Goal: Transaction & Acquisition: Purchase product/service

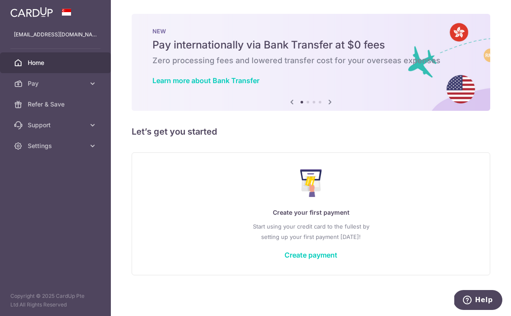
click at [230, 265] on div "Create your first payment Start using your credit card to the fullest by settin…" at bounding box center [310, 213] width 337 height 103
click at [284, 259] on link "Create payment" at bounding box center [310, 255] width 53 height 9
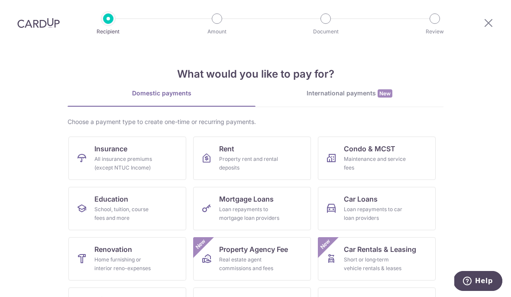
click at [346, 89] on div "International payments New" at bounding box center [349, 93] width 188 height 9
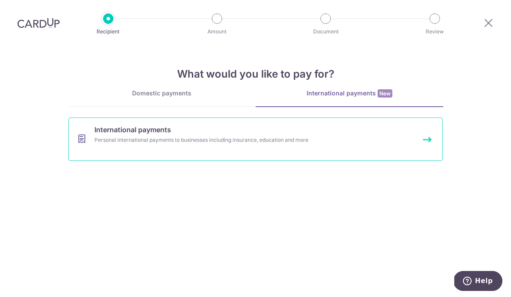
click at [266, 136] on div "Personal international payments to businesses including insurance, education an…" at bounding box center [243, 140] width 299 height 9
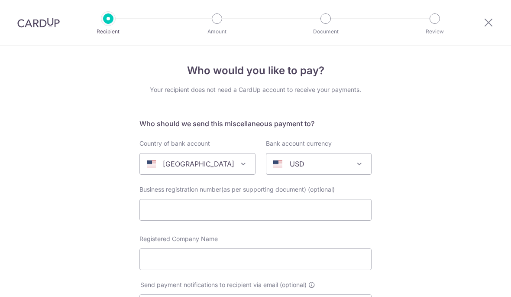
select select
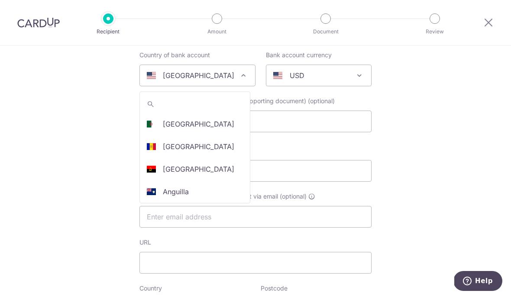
click at [206, 81] on p "[GEOGRAPHIC_DATA]" at bounding box center [198, 75] width 71 height 10
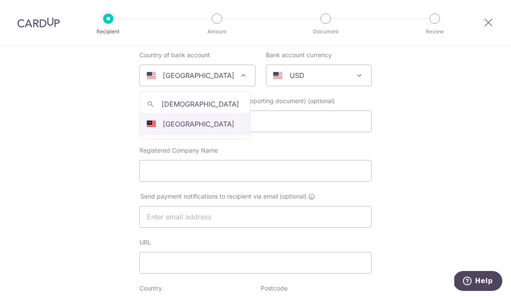
type input "malaysi"
select select "159"
select select "[GEOGRAPHIC_DATA]"
select select
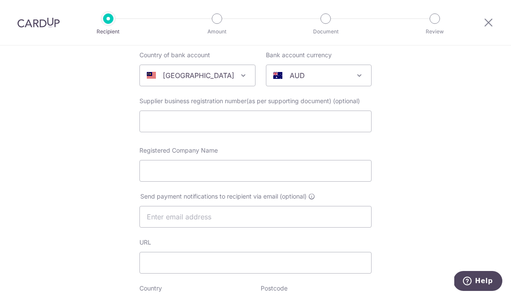
click at [338, 81] on div "AUD" at bounding box center [311, 75] width 77 height 10
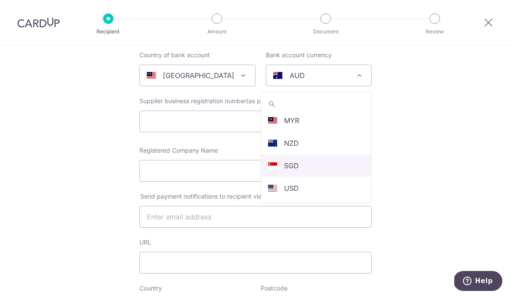
scroll to position [184, 0]
select select "1"
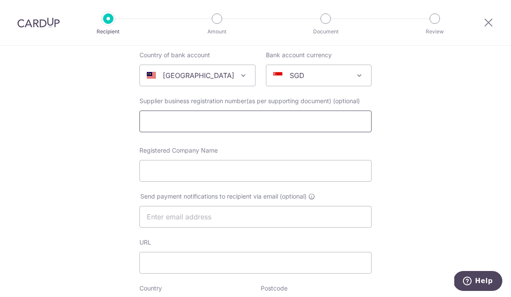
click at [255, 130] on input "text" at bounding box center [255, 121] width 232 height 22
click at [229, 181] on input "Registered Company Name" at bounding box center [255, 171] width 232 height 22
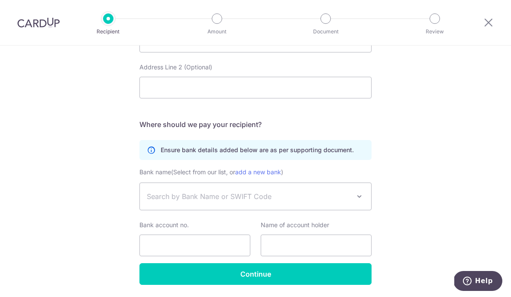
scroll to position [446, 0]
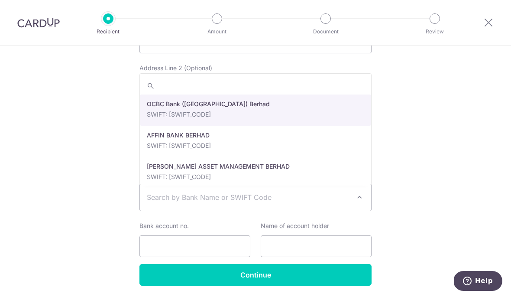
click at [235, 209] on span "Search by Bank Name or SWIFT Code" at bounding box center [255, 197] width 231 height 27
type input "ocbc"
select select "276"
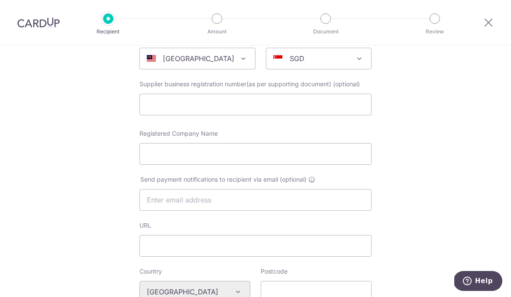
scroll to position [30, 0]
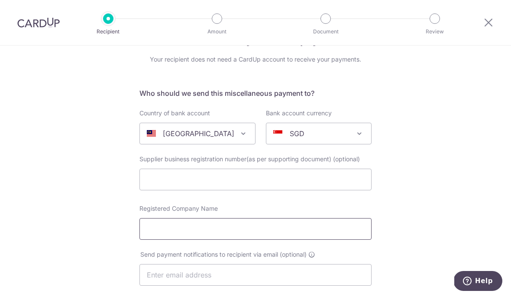
click at [169, 239] on input "Registered Company Name" at bounding box center [255, 229] width 232 height 22
paste input "SYARIKAT MAUWANG SDN BHD"
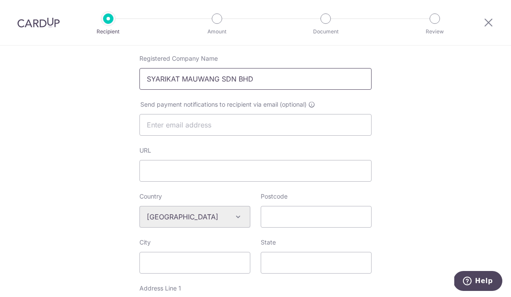
scroll to position [180, 0]
type input "SYARIKAT MAUWANG SDN BHD"
click at [115, 204] on div "Who would you like to pay? Your recipient does not need a CardUp account to rec…" at bounding box center [255, 229] width 511 height 726
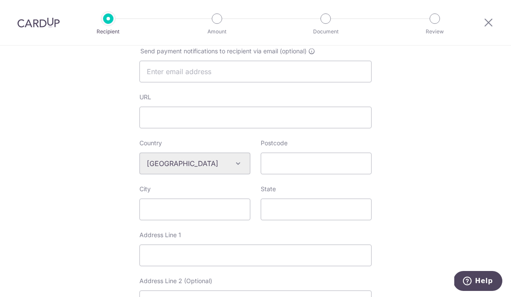
scroll to position [289, 0]
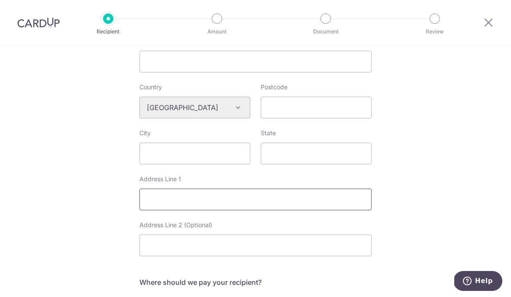
click at [200, 206] on input "Address Line 1" at bounding box center [255, 199] width 232 height 22
paste input "OCBC Bank"
type input "OCBC Bank"
click at [289, 115] on input "Postcode" at bounding box center [316, 108] width 111 height 22
type input "50450"
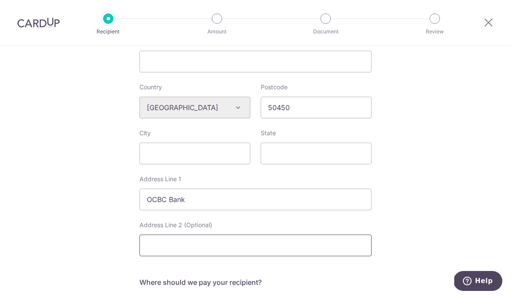
click at [192, 249] on input "Address Line 2 (Optional)" at bounding box center [255, 245] width 232 height 22
paste input "Berhad 303 Jalan Ampang"
type input "Berhad 303 Jalan Ampang"
click at [181, 159] on input "City" at bounding box center [194, 153] width 111 height 22
type input "M"
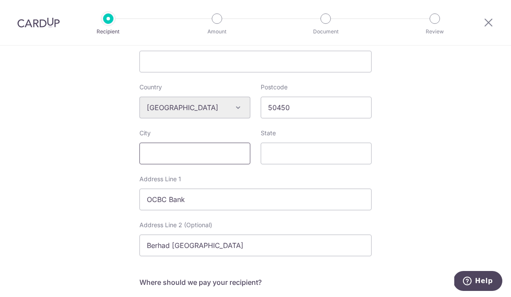
click at [223, 159] on input "City" at bounding box center [194, 153] width 111 height 22
paste input "[GEOGRAPHIC_DATA]"
type input "[GEOGRAPHIC_DATA]"
click at [274, 154] on input "State" at bounding box center [316, 153] width 111 height 22
click at [294, 161] on input "State" at bounding box center [316, 153] width 111 height 22
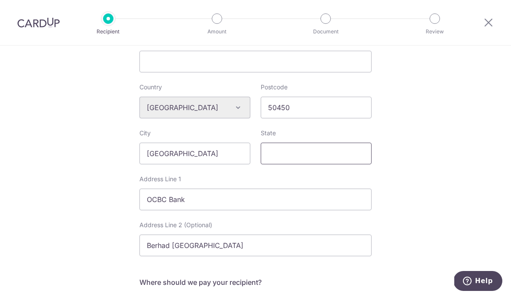
paste input "Wilayah Persekutuan"
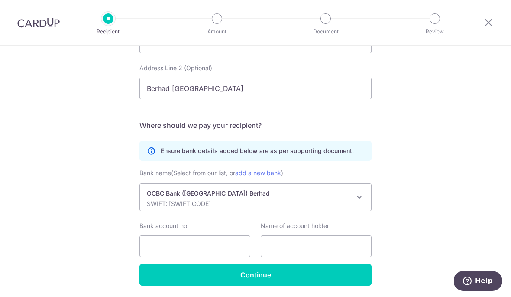
scroll to position [290, 0]
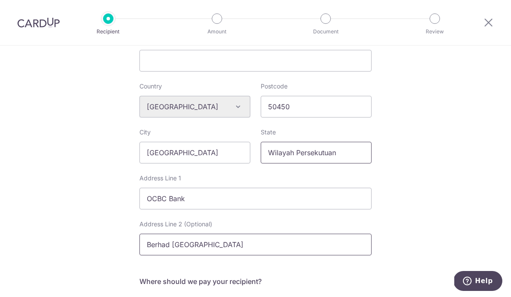
type input "Wilayah Persekutuan"
click at [192, 247] on input "Berhad 303 Jalan Ampang" at bounding box center [255, 244] width 232 height 22
paste input "7041116574"
click at [192, 247] on input "Berhad 303 J 7041116574 alan Ampang" at bounding box center [255, 244] width 232 height 22
click at [173, 255] on input "Berhad 303 J 7041116574 alan Ampang" at bounding box center [255, 244] width 232 height 22
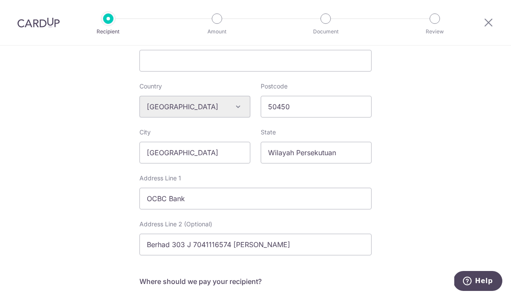
drag, startPoint x: 173, startPoint y: 255, endPoint x: 0, endPoint y: 0, distance: 308.5
click at [0, 0] on html "Recipient Amount Document Review Who would you like to pay? Your recipient does…" at bounding box center [255, 148] width 511 height 297
drag, startPoint x: 187, startPoint y: 248, endPoint x: 187, endPoint y: 309, distance: 61.5
click at [187, 248] on form "Who should we send this miscellaneous payment to? Country of bank account Alger…" at bounding box center [255, 134] width 232 height 613
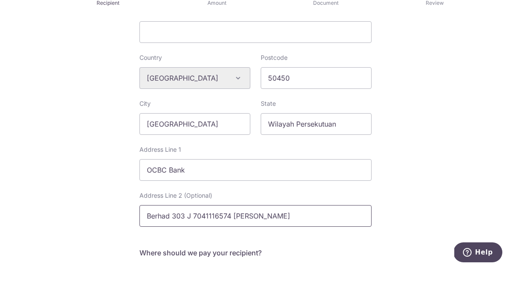
paste input "7041116574"
type input "Berhad 303 Jalan Ampang"
click at [268, 35] on form "Who should we send this miscellaneous payment to? Country of bank account Alger…" at bounding box center [255, 134] width 232 height 613
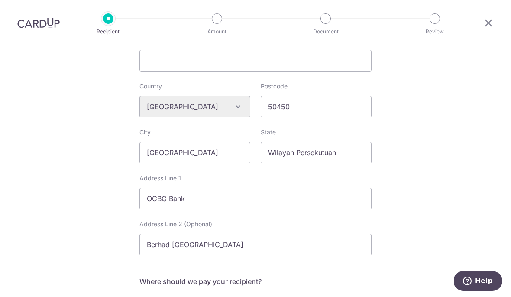
click at [235, 82] on div "Country Algeria Andorra Angola Anguilla Argentina Armenia Aruba Australia Austr…" at bounding box center [194, 99] width 111 height 35
click at [220, 187] on input "OCBC Bank" at bounding box center [255, 198] width 232 height 22
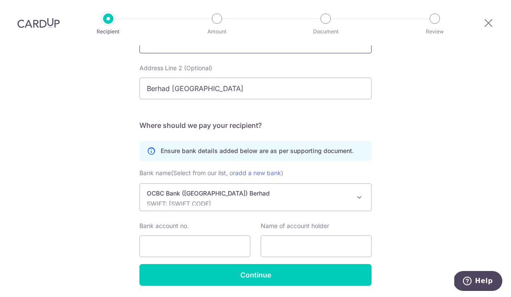
scroll to position [442, 0]
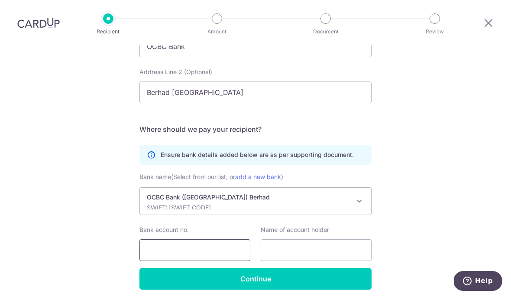
paste input "7041116574"
type input "7041116574"
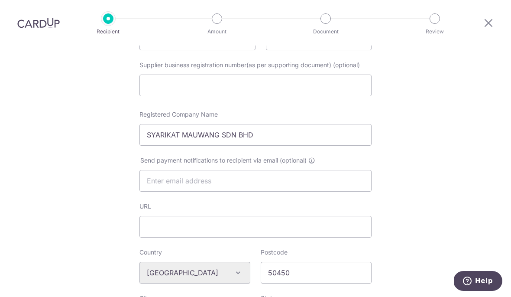
scroll to position [63, 0]
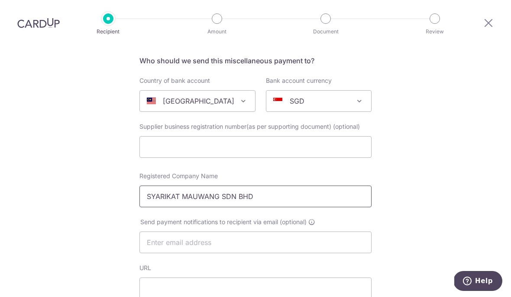
click at [193, 185] on input "SYARIKAT MAUWANG SDN BHD" at bounding box center [255, 196] width 232 height 22
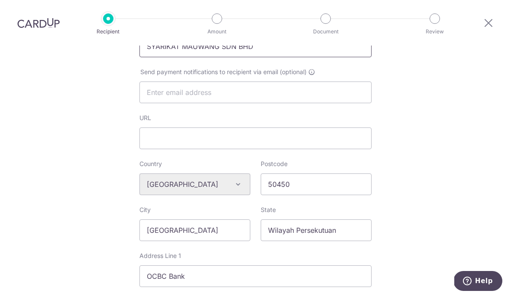
scroll to position [439, 0]
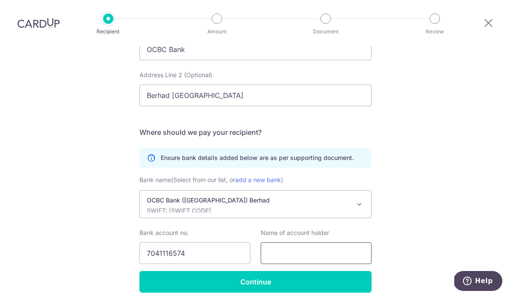
click at [292, 242] on input "text" at bounding box center [316, 253] width 111 height 22
paste input "SYARIKAT MAUWANG SDN BHD"
type input "SYARIKAT MAUWANG SDN BHD"
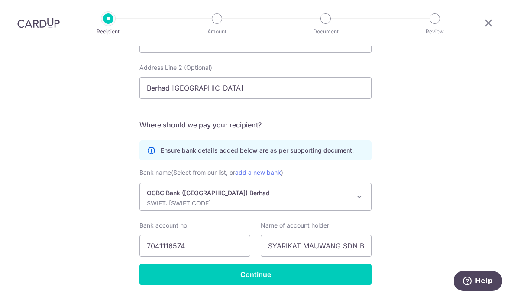
scroll to position [446, 0]
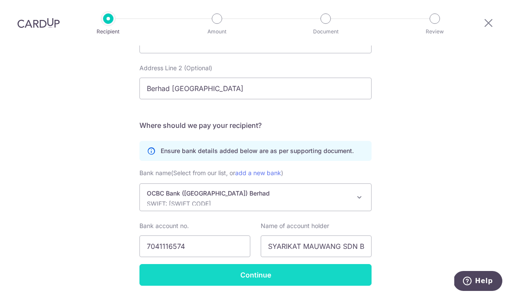
click at [154, 264] on input "Continue" at bounding box center [255, 275] width 232 height 22
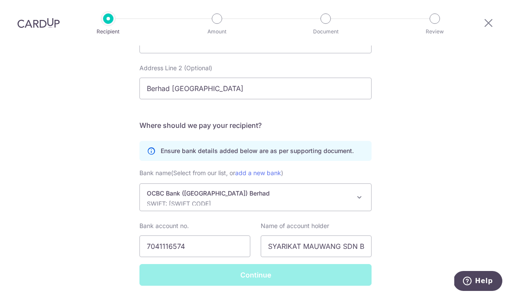
click at [163, 264] on div "Continue" at bounding box center [255, 275] width 242 height 22
click at [277, 264] on div "Continue" at bounding box center [255, 275] width 242 height 22
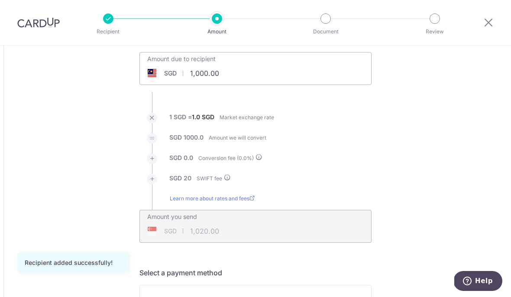
scroll to position [62, 0]
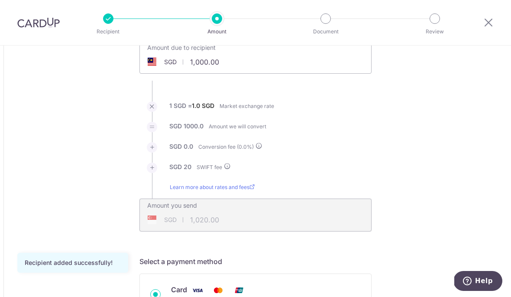
drag, startPoint x: 223, startPoint y: 56, endPoint x: 215, endPoint y: 61, distance: 10.1
click at [223, 56] on input "1,000.00" at bounding box center [207, 62] width 134 height 20
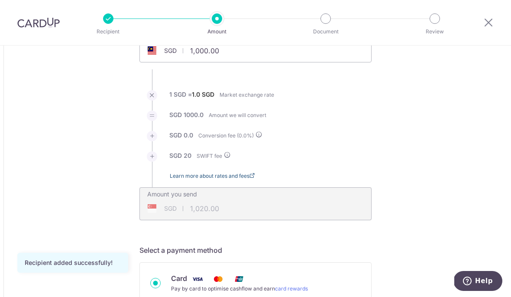
scroll to position [72, 0]
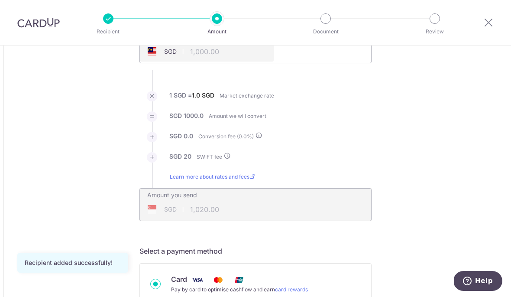
click at [207, 210] on div "SGD 1,020.00 1020" at bounding box center [200, 209] width 120 height 20
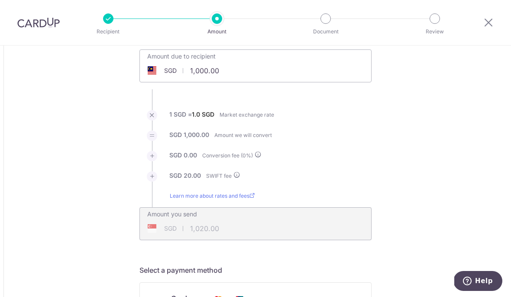
click at [210, 80] on input "1,000.00" at bounding box center [207, 71] width 134 height 20
type input "4,100.00"
type input "4,120.00"
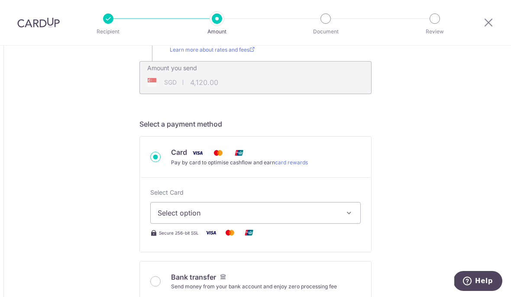
scroll to position [283, 0]
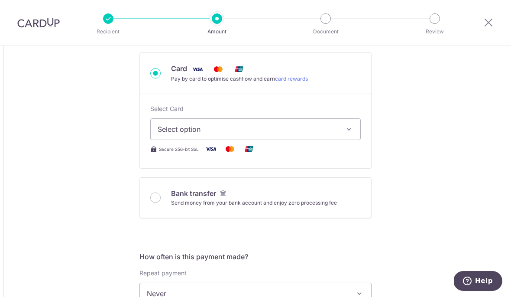
click at [243, 139] on button "Select option" at bounding box center [255, 129] width 210 height 22
click at [225, 158] on span "Add credit card" at bounding box center [263, 153] width 180 height 9
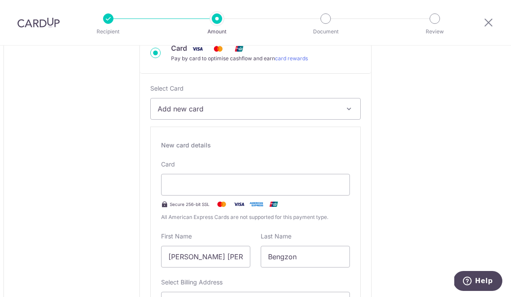
scroll to position [335, 0]
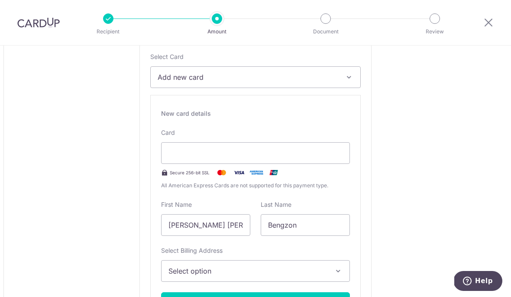
click at [157, 283] on div "New card details Card Secure 256-bit SSL All American Express Cards are not sup…" at bounding box center [255, 215] width 210 height 240
click at [187, 163] on div at bounding box center [255, 153] width 189 height 22
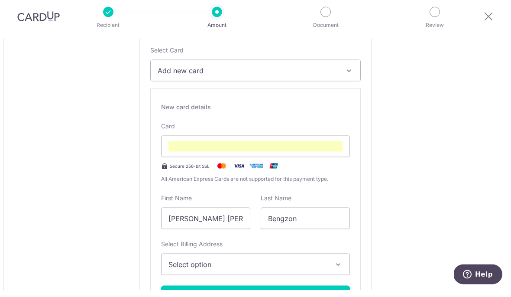
scroll to position [29, 0]
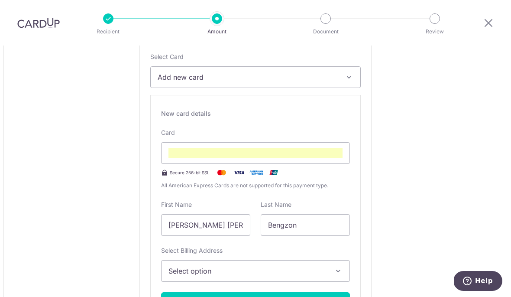
click at [208, 243] on div "New card details Card Secure 256-bit SSL All American Express Cards are not sup…" at bounding box center [255, 215] width 210 height 240
click at [231, 269] on span "Select option" at bounding box center [247, 270] width 158 height 10
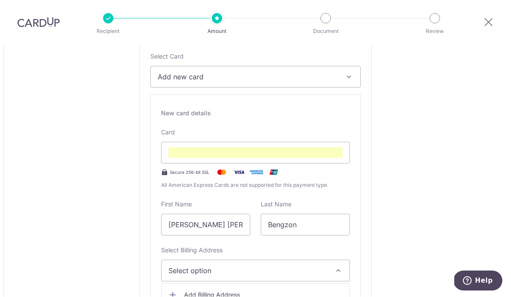
click at [214, 296] on span "Add Billing Address" at bounding box center [263, 294] width 158 height 9
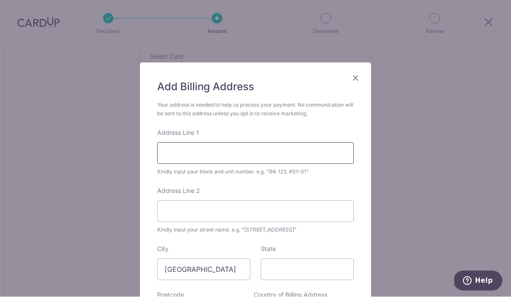
click at [206, 149] on input "Address Line 1" at bounding box center [255, 153] width 197 height 22
type input "63"
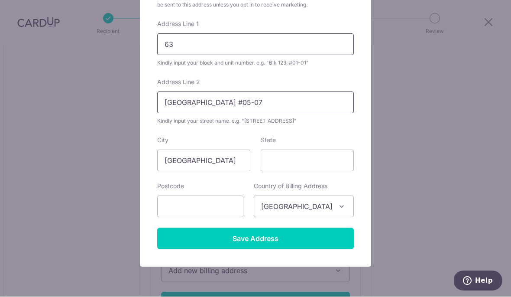
type input "Cavenagh Street #05-07"
type input "229618"
click at [256, 242] on input "Save Address" at bounding box center [255, 239] width 197 height 22
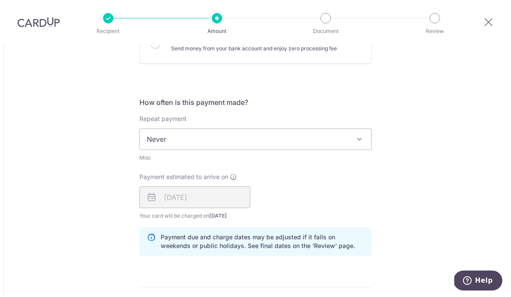
scroll to position [654, 0]
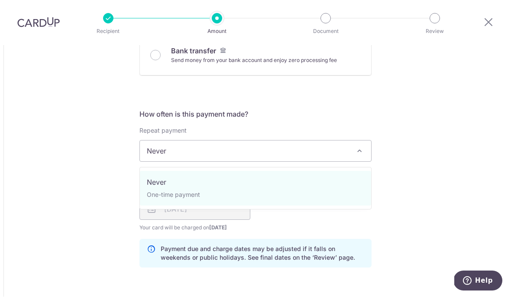
click at [245, 145] on span "Never" at bounding box center [255, 151] width 231 height 21
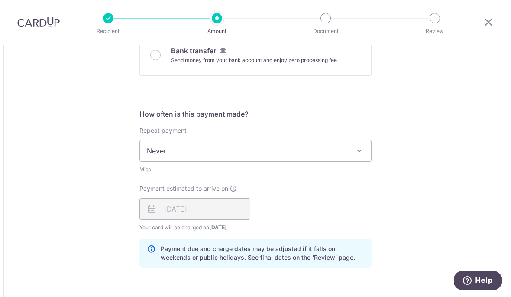
scroll to position [603, 0]
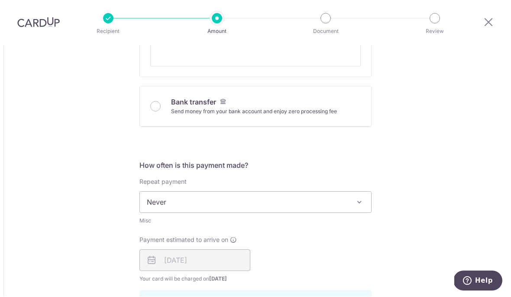
click at [186, 192] on div "Repeat payment Never Never Misc To set up monthly income tax payments on CardUp…" at bounding box center [255, 201] width 232 height 48
click at [175, 207] on span "Never" at bounding box center [255, 202] width 231 height 21
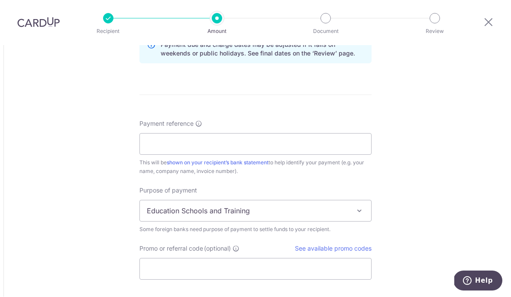
scroll to position [866, 0]
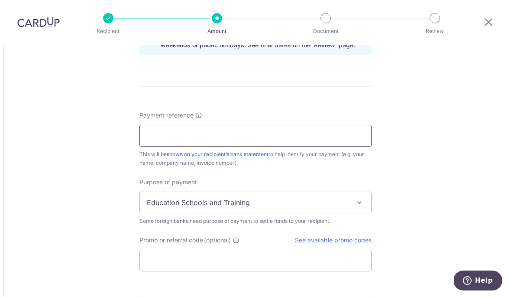
click at [176, 146] on input "Payment reference" at bounding box center [255, 136] width 232 height 22
type input "Hij"
click at [158, 139] on input "Payment reference" at bounding box center [255, 136] width 232 height 22
type input "Hijauan"
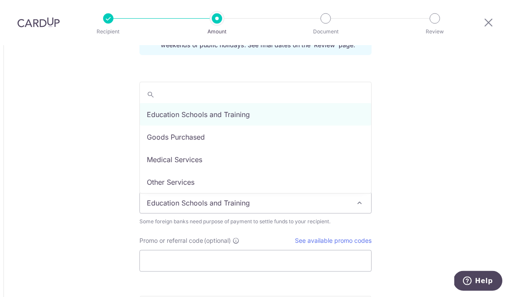
click at [227, 213] on span "Education Schools and Training" at bounding box center [255, 202] width 231 height 21
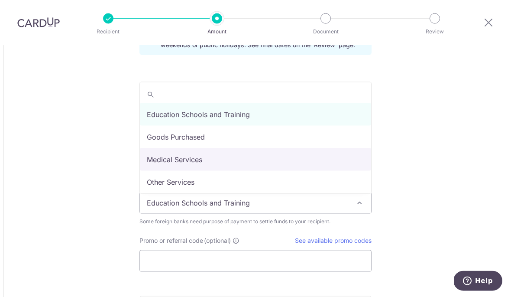
scroll to position [0, 0]
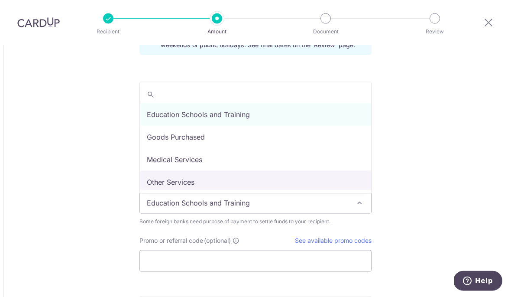
select select "Other Services"
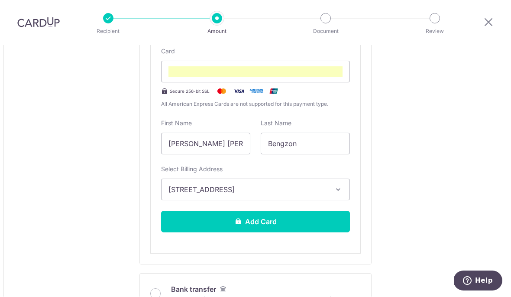
scroll to position [394, 0]
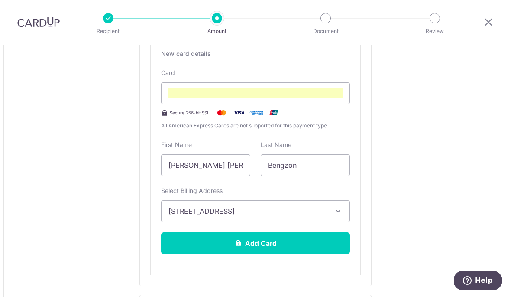
click at [0, 0] on html "Recipient Amount Document Review Tell us more about your payment Amount due to …" at bounding box center [255, 148] width 511 height 297
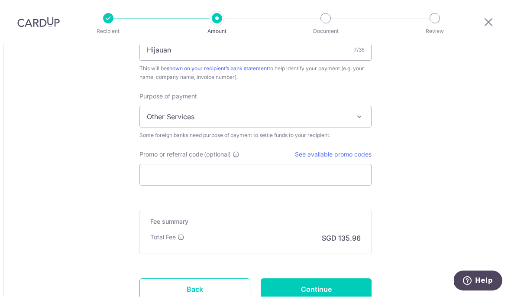
scroll to position [960, 0]
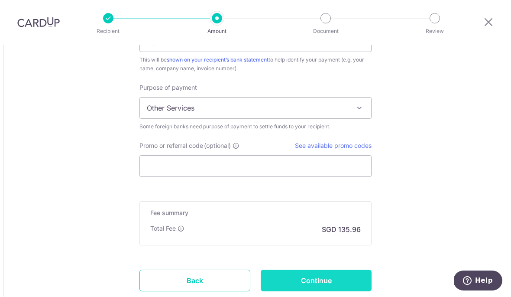
click at [358, 284] on input "Continue" at bounding box center [316, 281] width 111 height 22
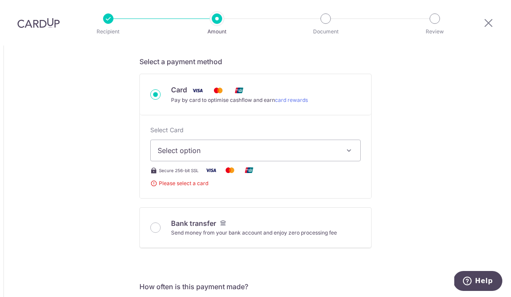
scroll to position [261, 0]
click at [348, 146] on icon "button" at bounding box center [349, 150] width 9 height 9
click at [242, 133] on div at bounding box center [255, 148] width 511 height 297
click at [237, 165] on img at bounding box center [229, 170] width 17 height 11
click at [326, 145] on span "Select option" at bounding box center [248, 150] width 180 height 10
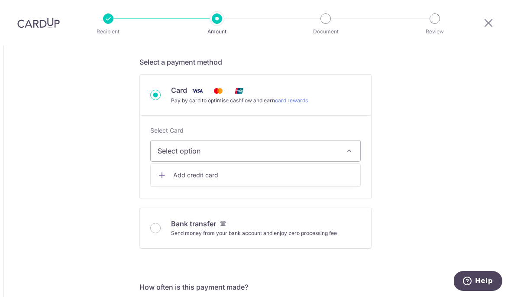
click at [203, 171] on span "Add credit card" at bounding box center [263, 175] width 180 height 9
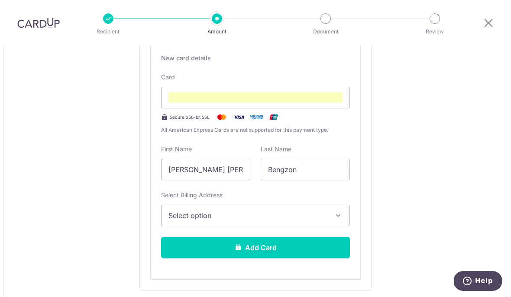
scroll to position [390, 0]
click at [312, 210] on span "Select option" at bounding box center [247, 215] width 158 height 10
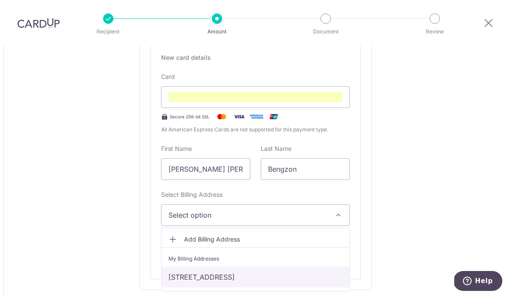
click at [265, 266] on link "[STREET_ADDRESS]" at bounding box center [255, 276] width 188 height 21
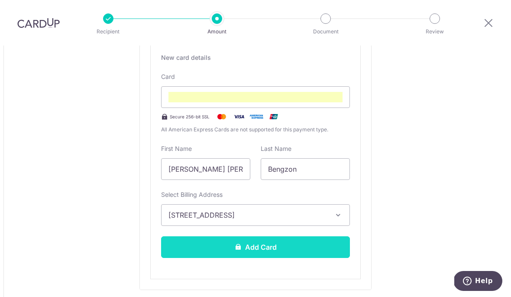
click at [281, 236] on button "Add Card" at bounding box center [255, 247] width 189 height 22
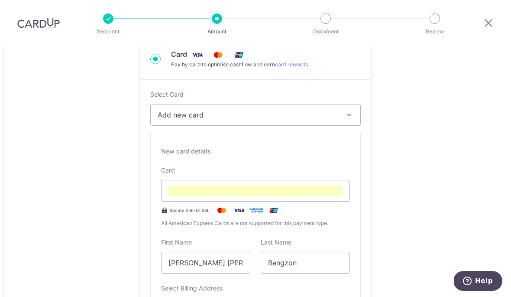
scroll to position [299, 0]
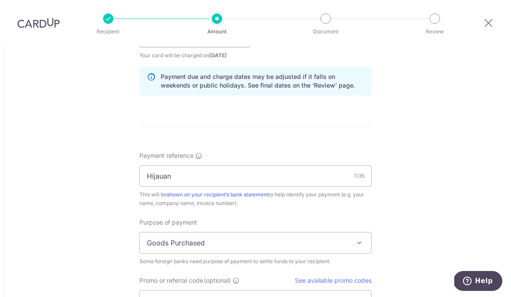
scroll to position [636, 0]
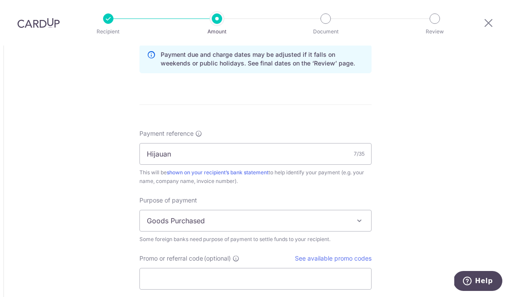
click at [356, 215] on span at bounding box center [359, 220] width 10 height 10
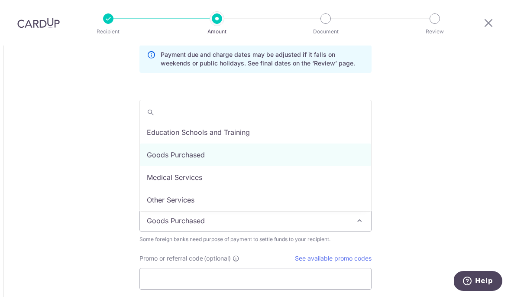
select select "Other Services"
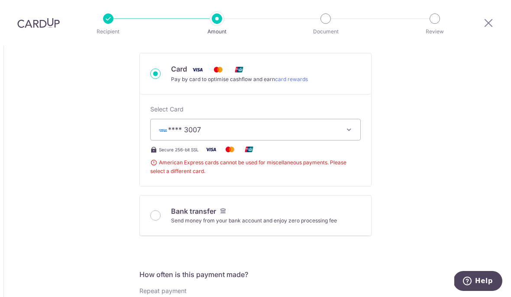
scroll to position [278, 0]
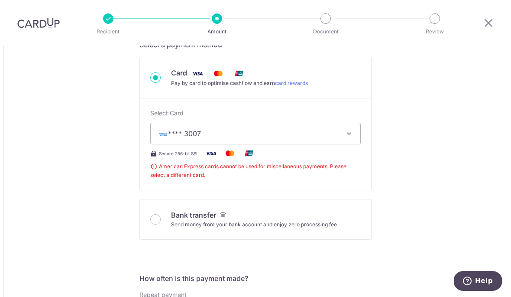
click at [356, 123] on button "**** 3007" at bounding box center [255, 134] width 210 height 22
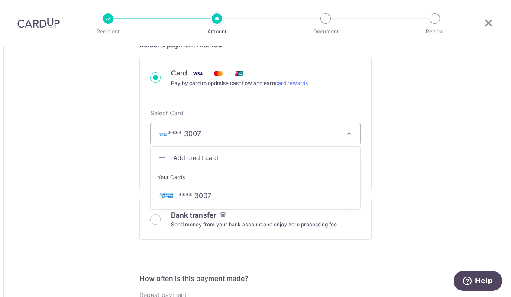
click at [462, 194] on div at bounding box center [255, 148] width 511 height 297
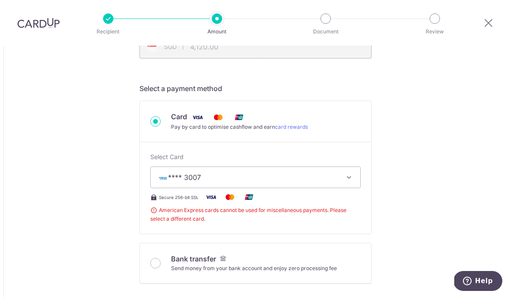
scroll to position [233, 0]
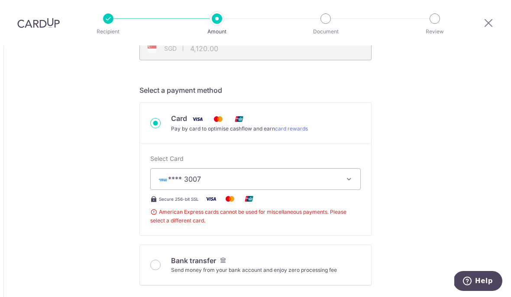
type input "1,000.00"
